Goal: Entertainment & Leisure: Consume media (video, audio)

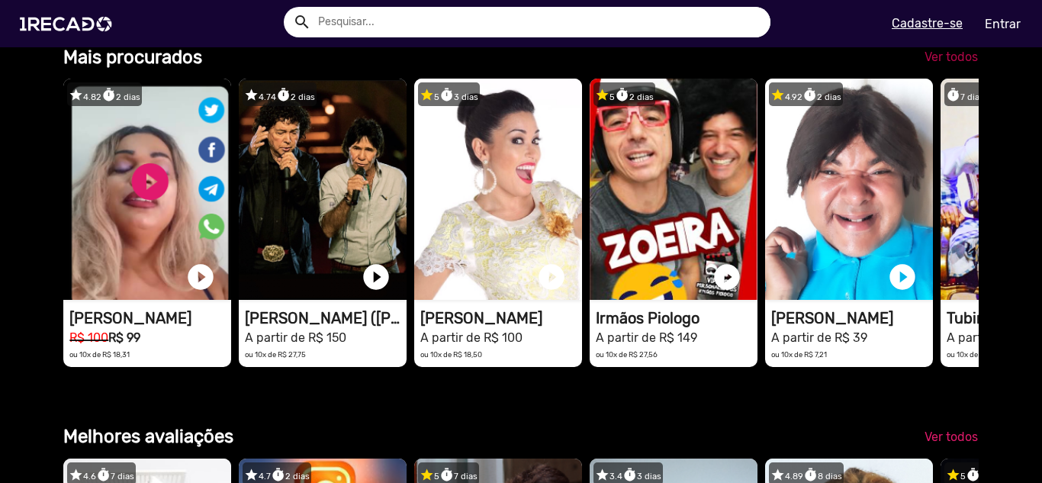
scroll to position [0, 1031]
click at [948, 64] on span "Ver todos" at bounding box center [951, 57] width 53 height 14
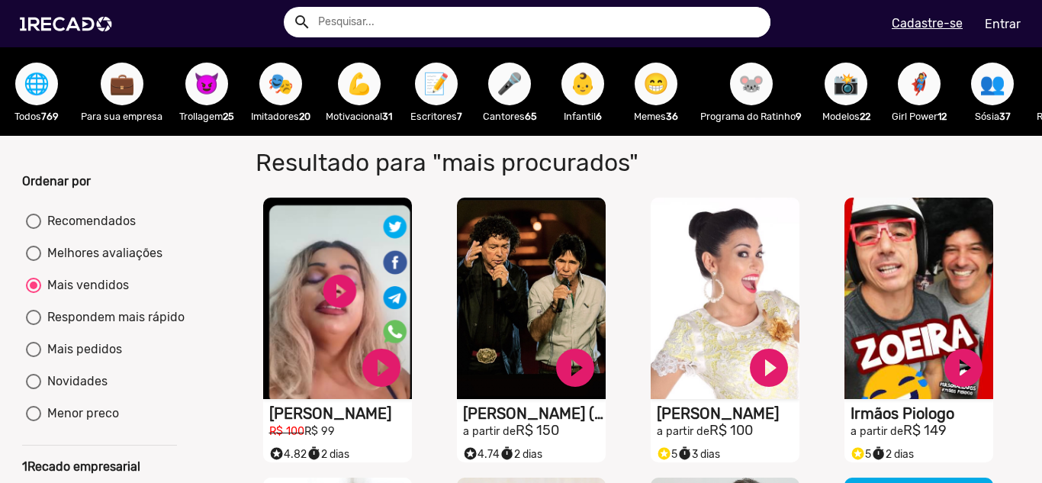
click at [118, 262] on div "Melhores avaliações" at bounding box center [101, 253] width 121 height 18
click at [34, 262] on input "Melhores avaliações" at bounding box center [33, 261] width 1 height 1
radio input "true"
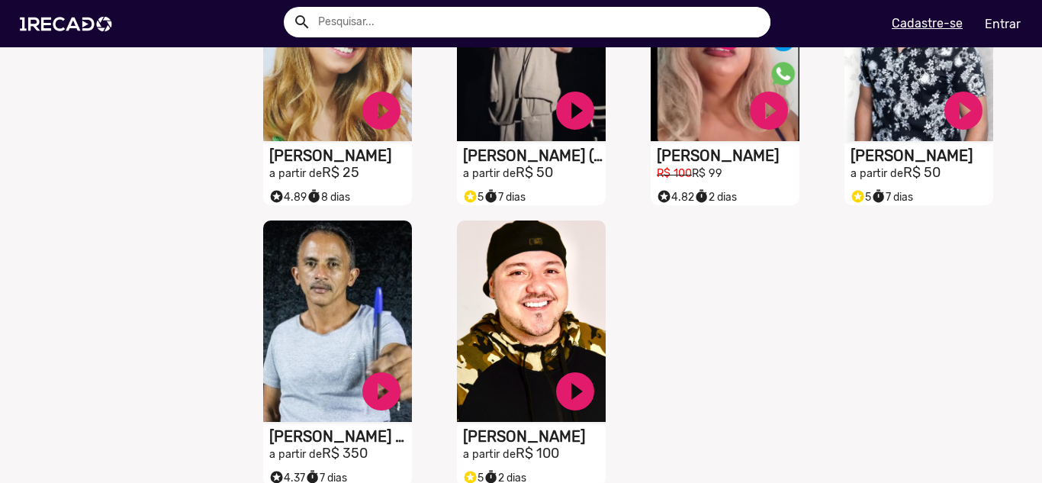
scroll to position [610, 0]
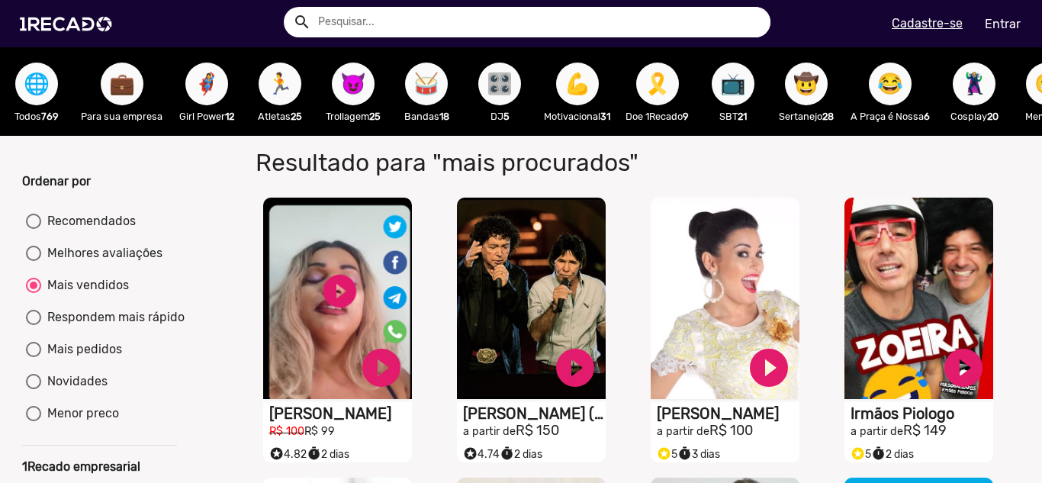
click at [122, 80] on span "💼" at bounding box center [122, 84] width 26 height 43
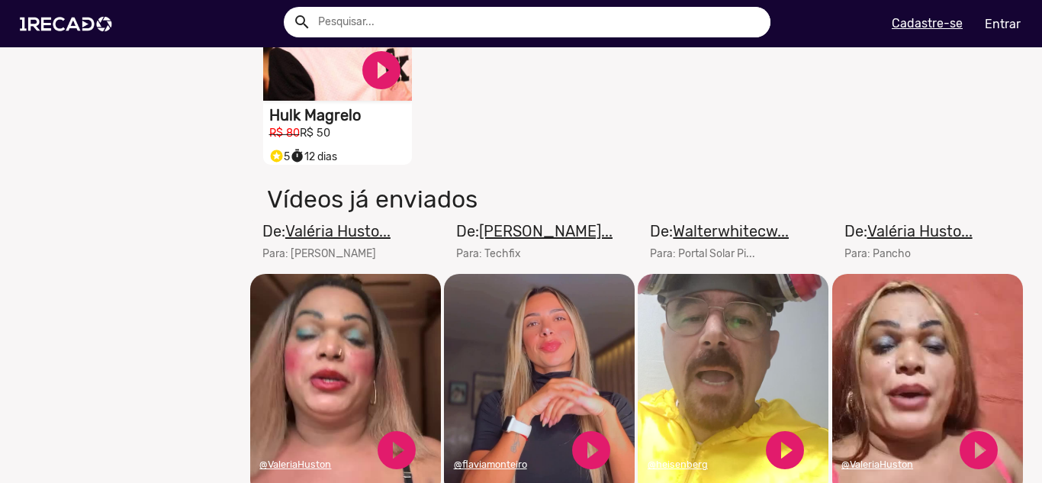
scroll to position [915, 0]
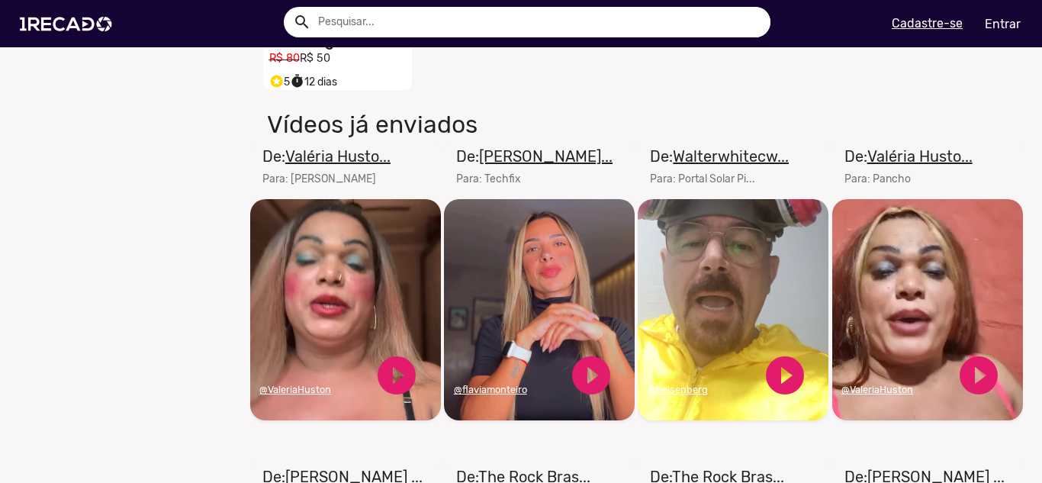
click at [676, 159] on u "Walterwhitecw..." at bounding box center [731, 156] width 116 height 18
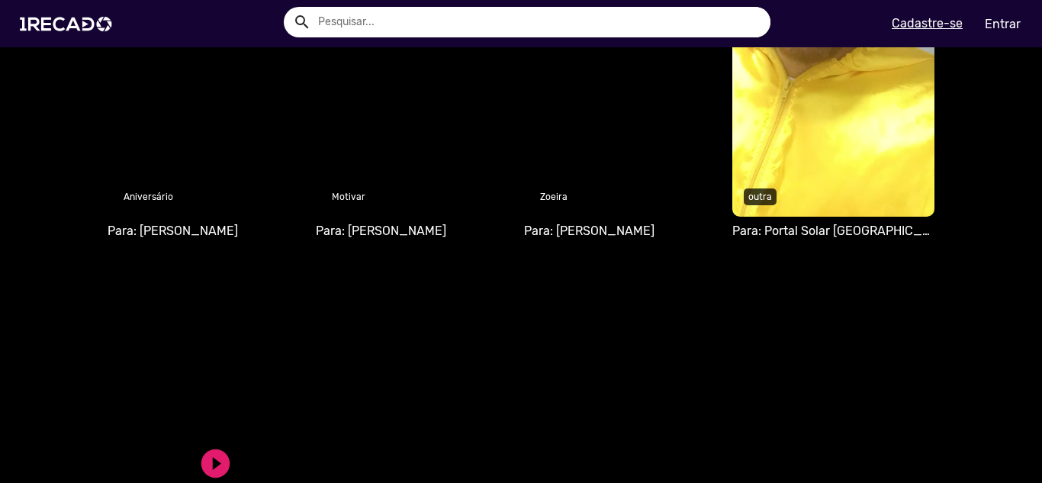
scroll to position [1068, 0]
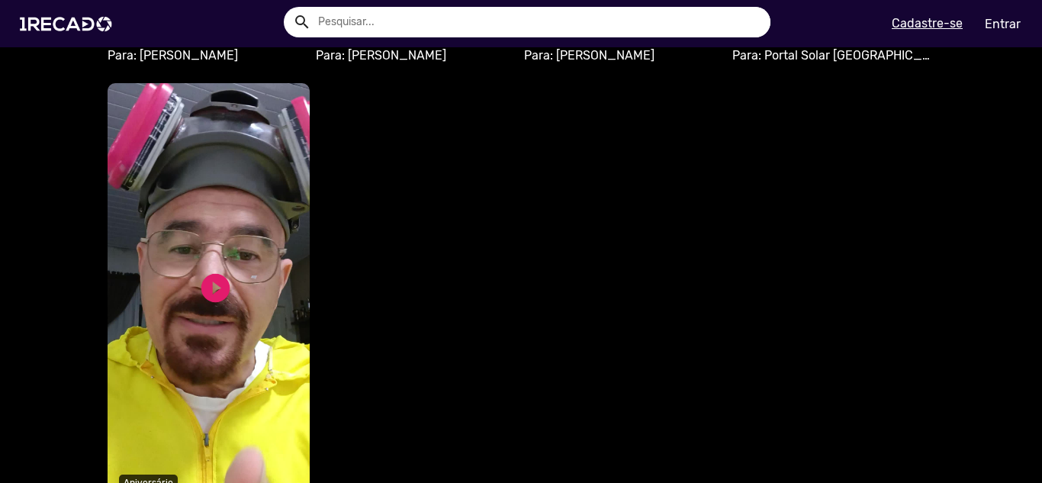
click at [184, 255] on video "S1RECADO vídeos dedicados para fãs e empresas" at bounding box center [209, 293] width 202 height 420
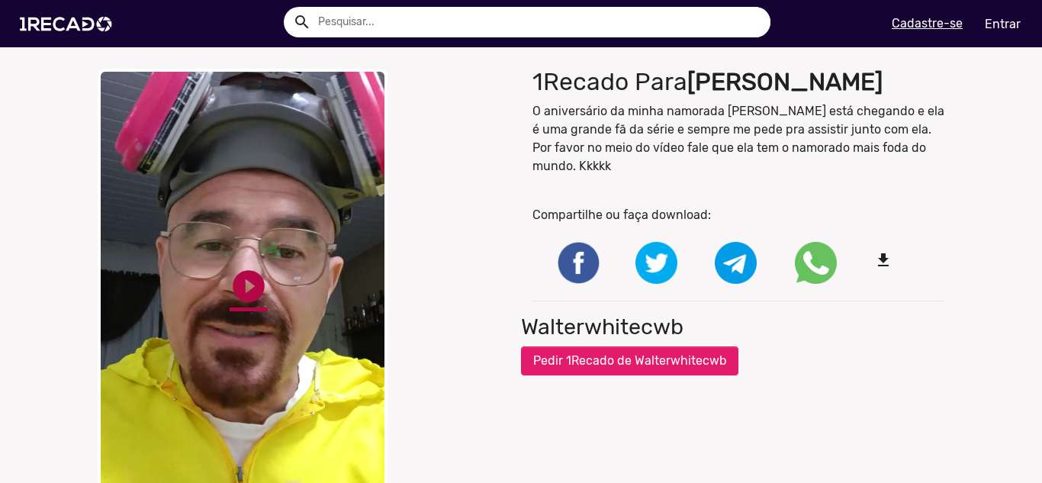
click at [233, 281] on link "play_circle_filled" at bounding box center [249, 286] width 38 height 38
click at [325, 278] on video "Your browser does not support HTML5 video." at bounding box center [243, 298] width 290 height 458
click at [314, 299] on video "Your browser does not support HTML5 video." at bounding box center [243, 298] width 290 height 458
